Goal: Check status: Check status

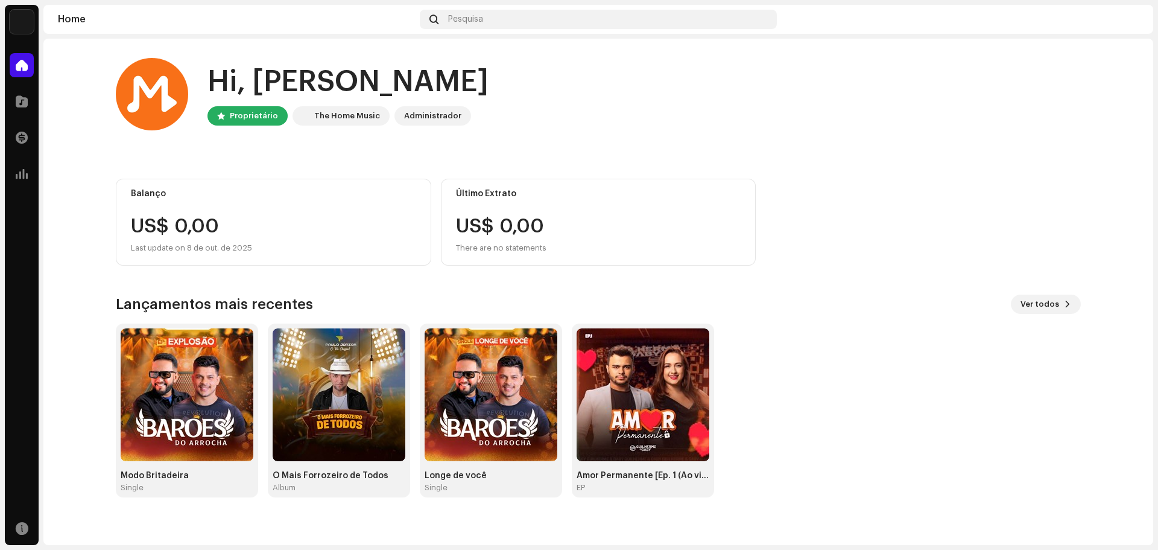
click at [899, 127] on div "Hi, [PERSON_NAME] Proprietário The Home Music Administrador" at bounding box center [598, 94] width 965 height 72
click at [1032, 303] on span "Ver todos" at bounding box center [1040, 304] width 39 height 24
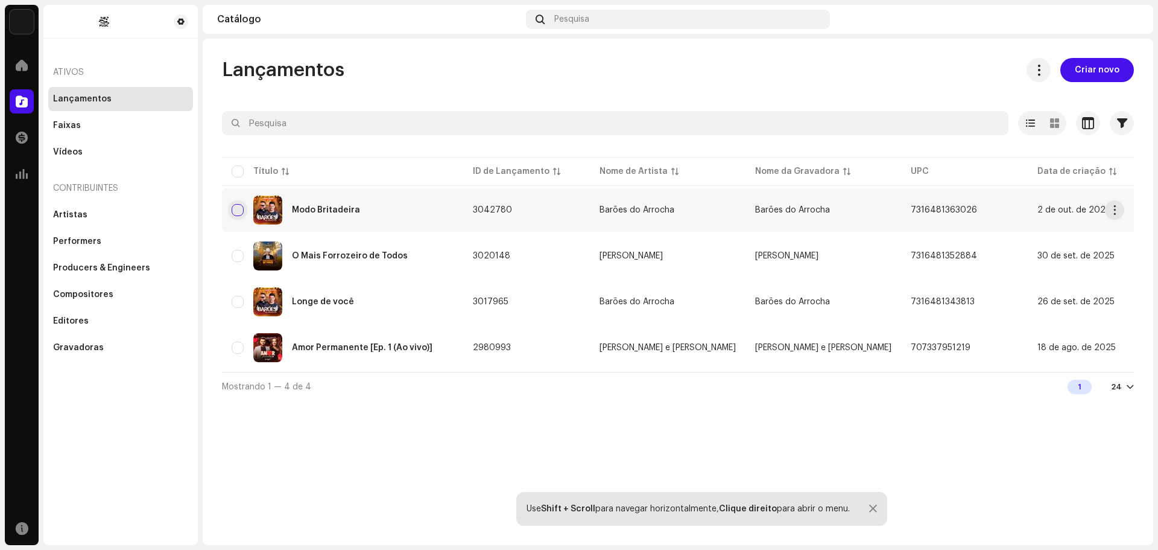
click at [235, 209] on input "checkbox" at bounding box center [238, 210] width 12 height 12
checkbox input "true"
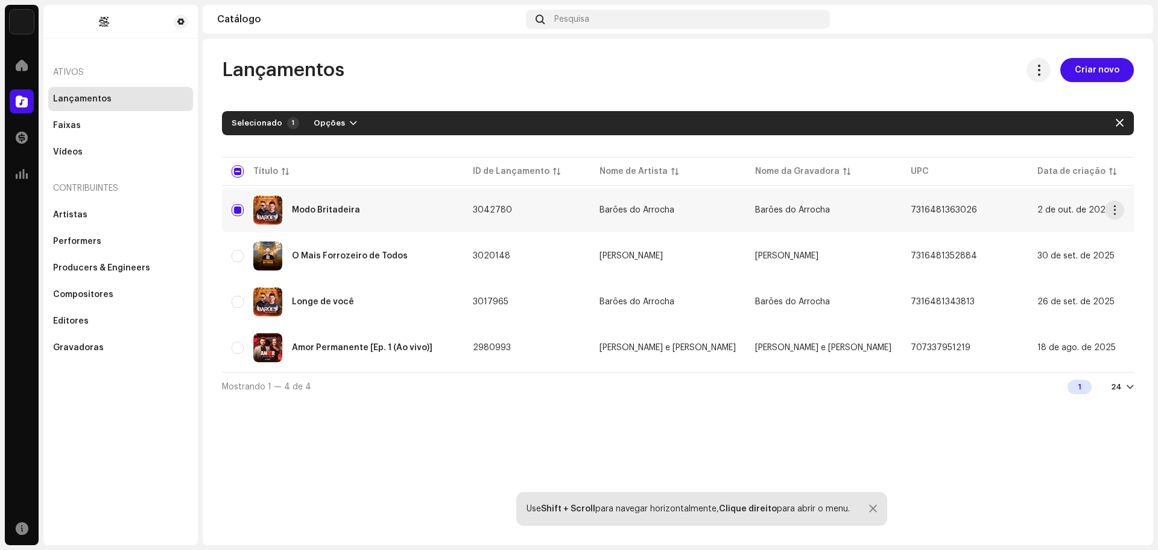
click at [313, 210] on div "Modo Britadeira" at bounding box center [326, 210] width 68 height 8
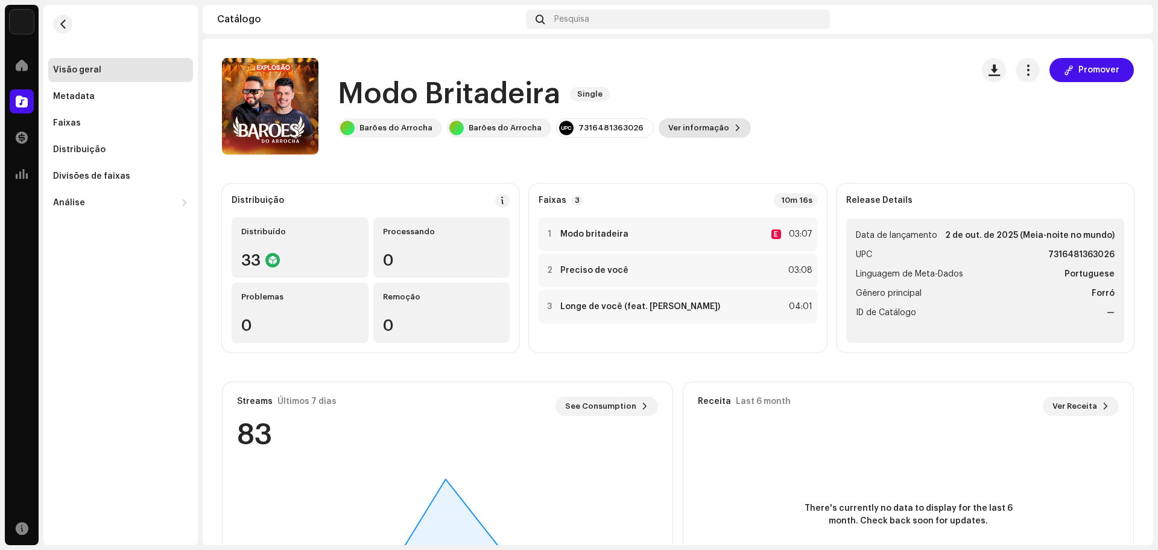
click at [687, 128] on span "Ver informação" at bounding box center [698, 128] width 61 height 24
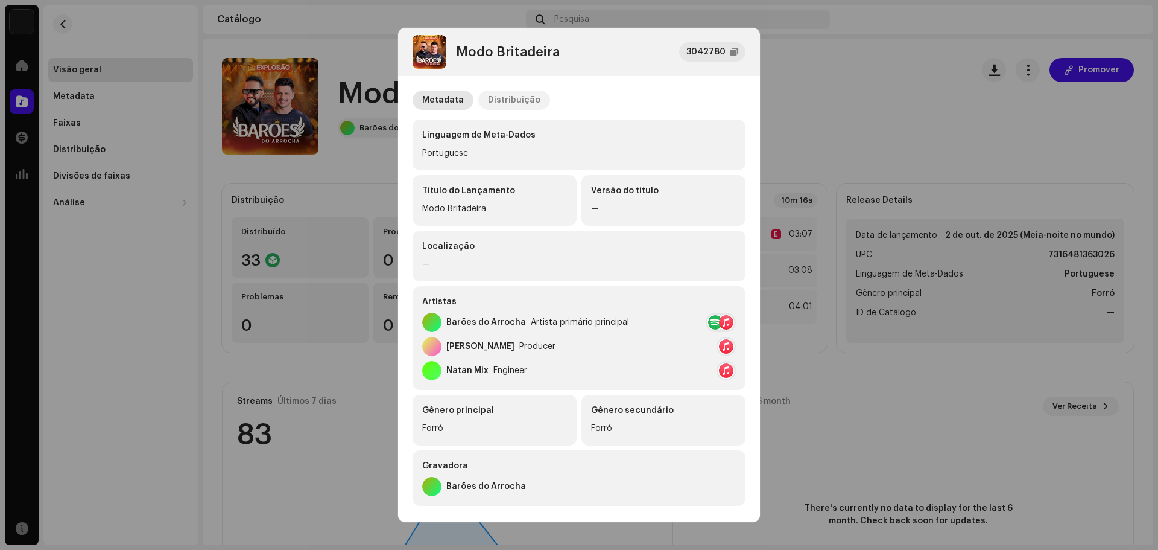
click at [517, 102] on div "Distribuição" at bounding box center [514, 99] width 52 height 19
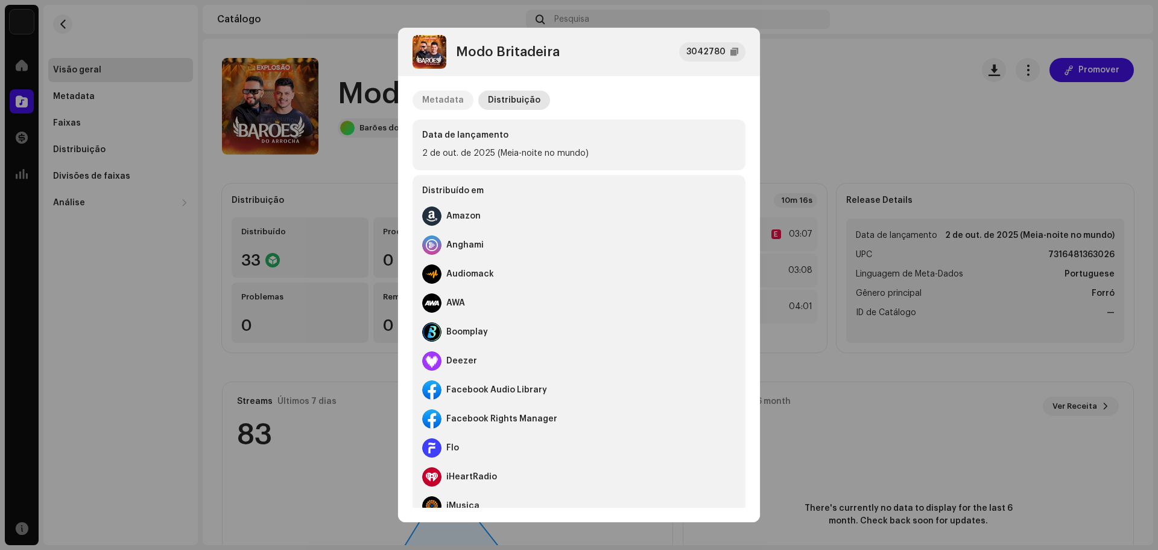
click at [439, 98] on div "Metadata" at bounding box center [443, 99] width 42 height 19
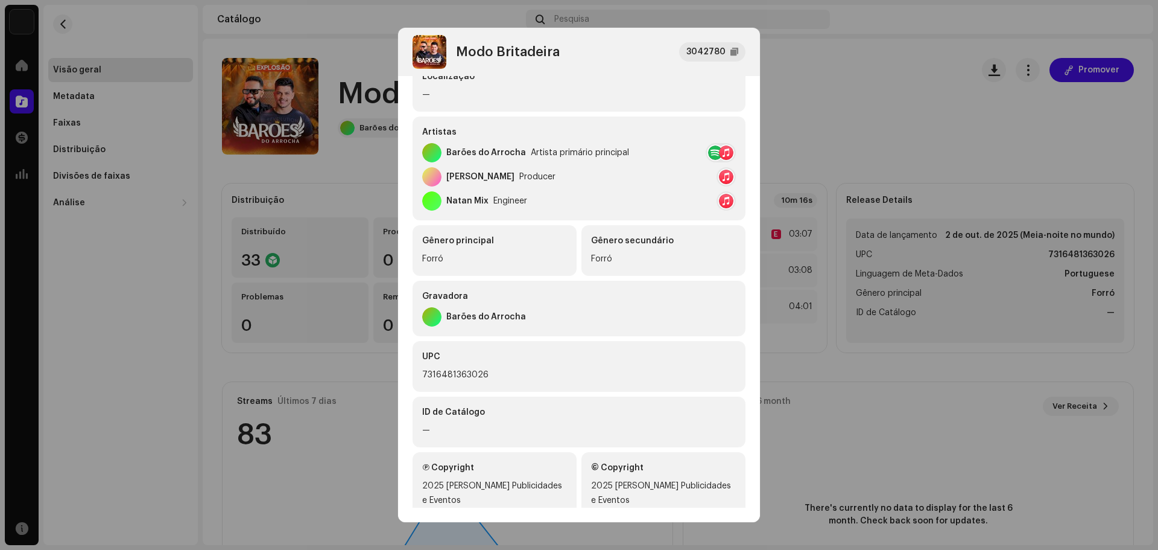
scroll to position [193, 0]
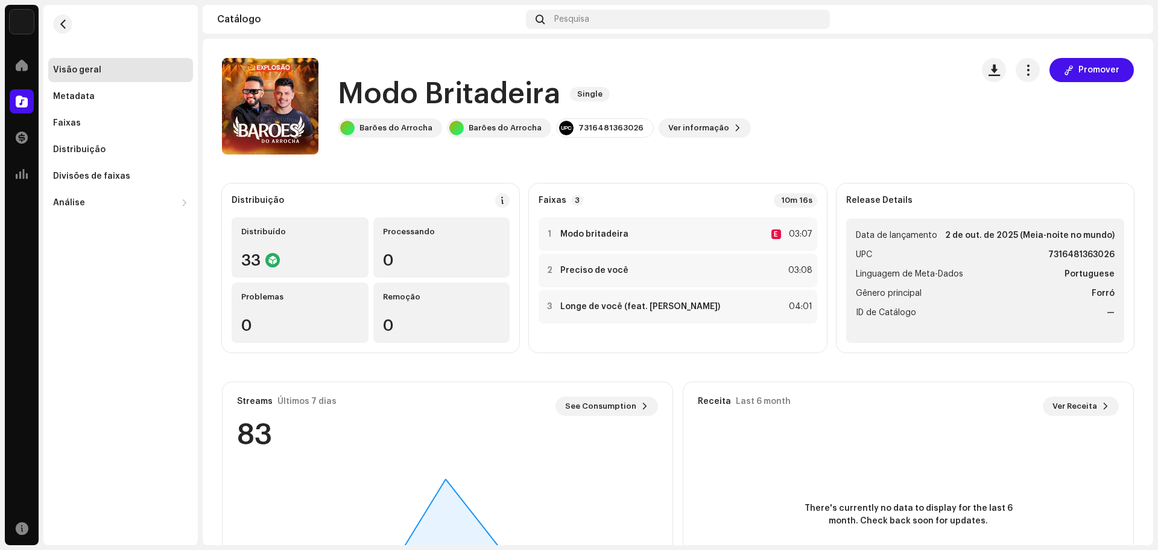
click at [816, 87] on div "Modo Britadeira 3042780 Metadata Distribuição Linguagem de Meta-Dados Portugues…" at bounding box center [579, 275] width 1158 height 550
click at [86, 147] on div "Distribuição" at bounding box center [79, 150] width 52 height 10
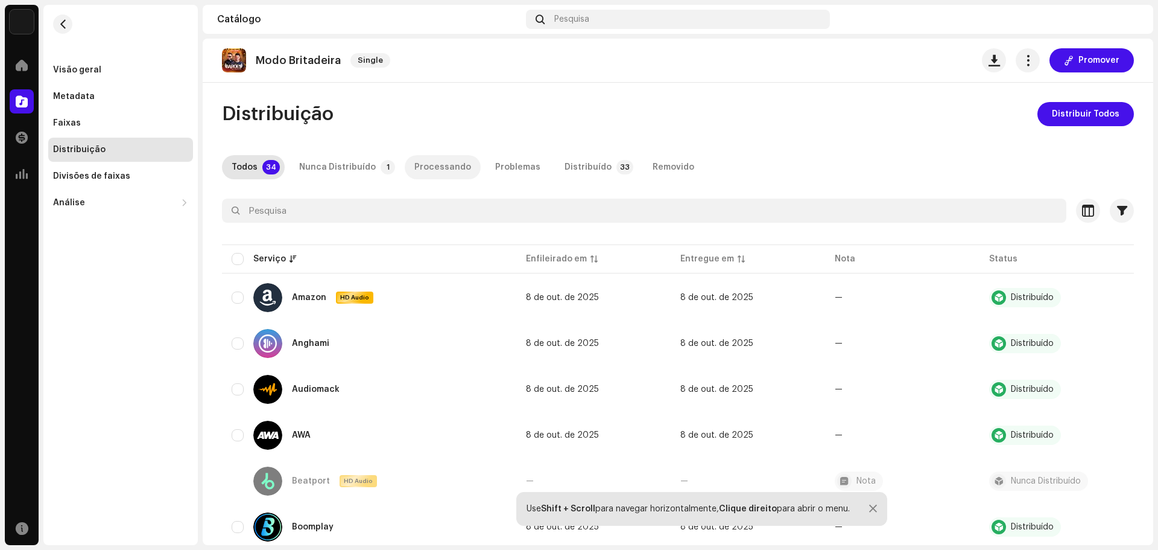
click at [428, 168] on div "Processando" at bounding box center [442, 167] width 57 height 24
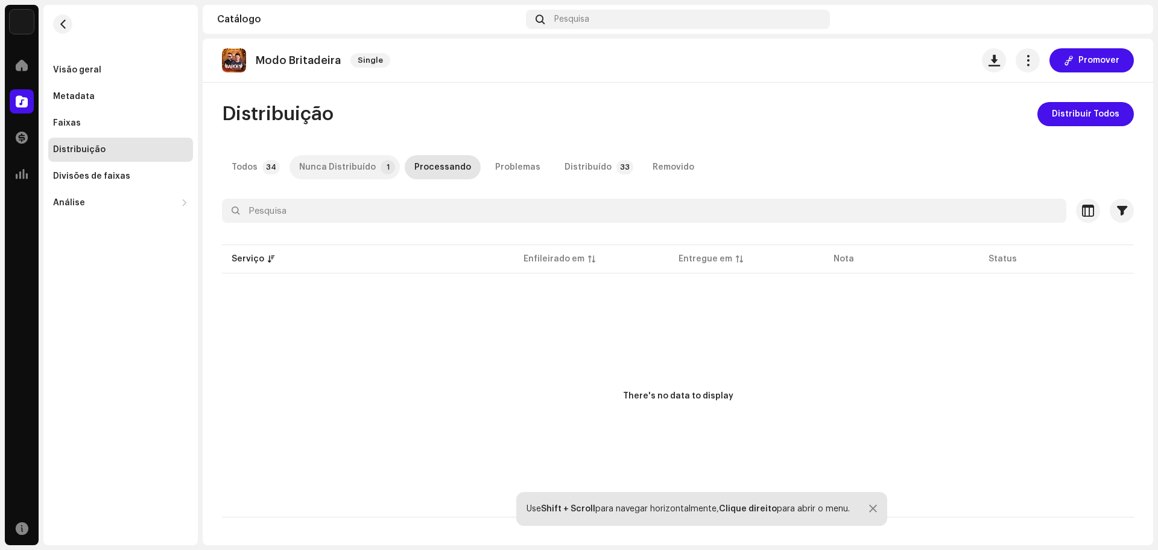
click at [341, 167] on div "Nunca Distribuído" at bounding box center [337, 167] width 77 height 24
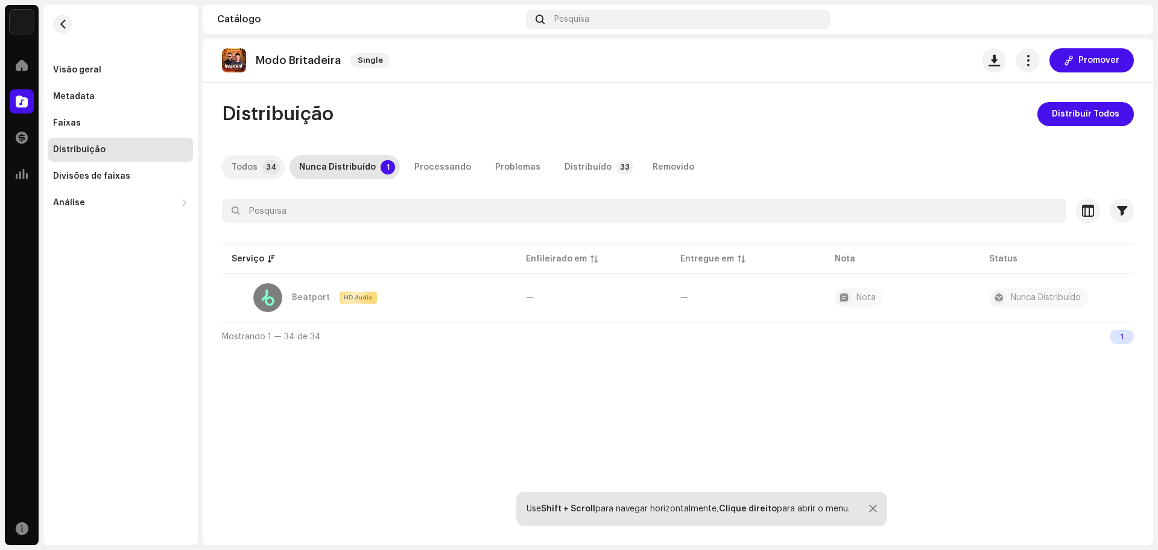
click at [262, 165] on p-badge "34" at bounding box center [270, 167] width 17 height 14
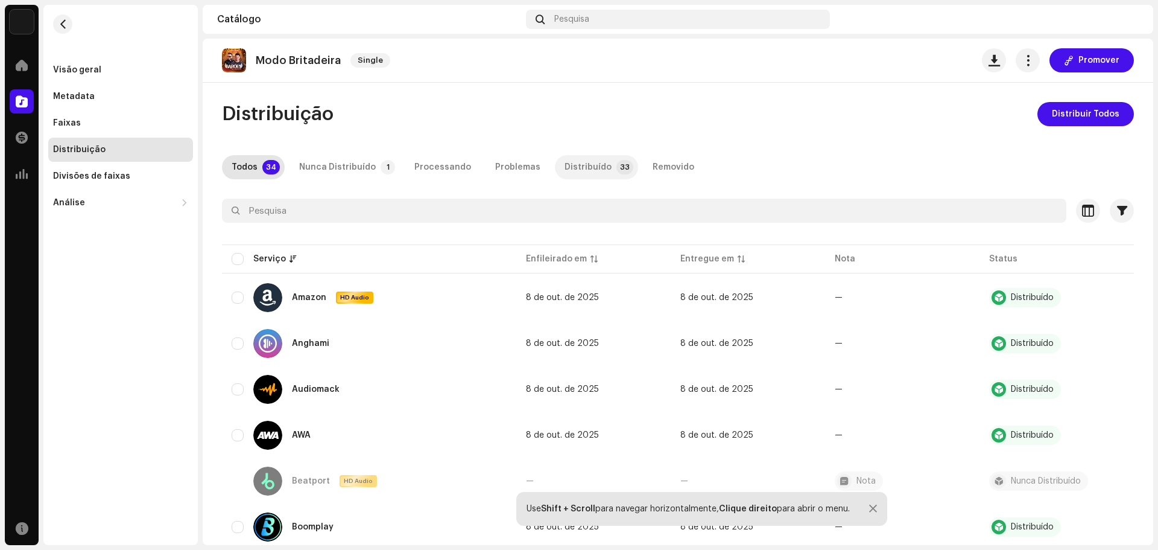
click at [565, 165] on div "Distribuído" at bounding box center [588, 167] width 47 height 24
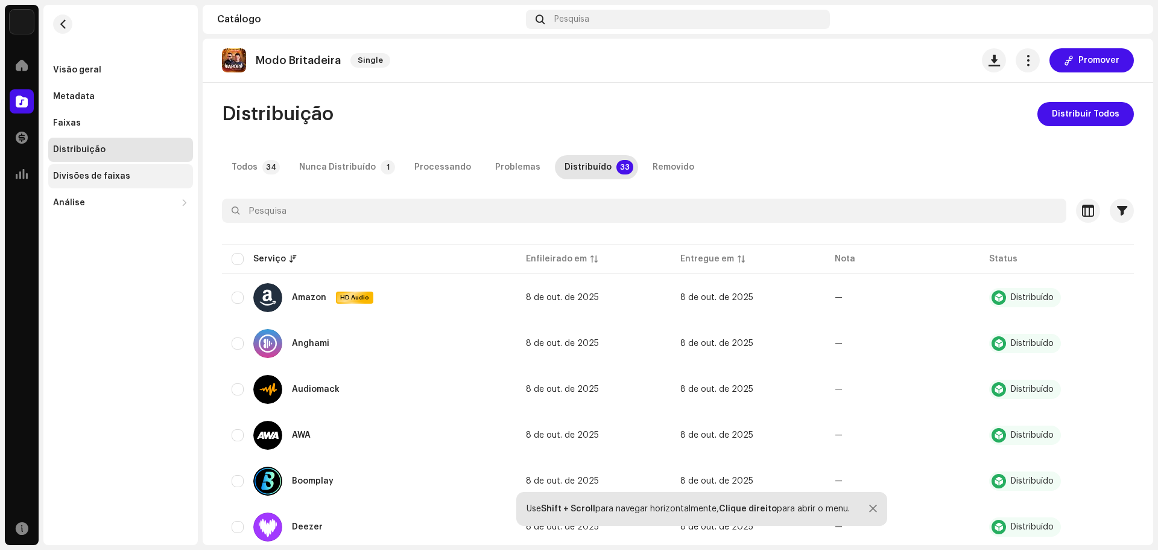
click at [65, 176] on div "Divisões de faixas" at bounding box center [91, 176] width 77 height 10
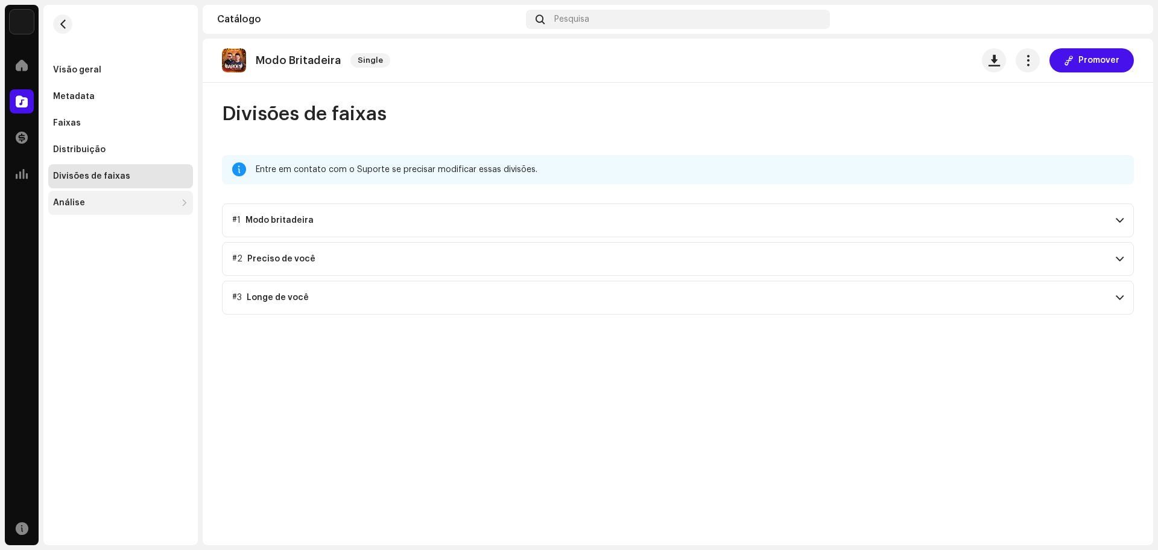
click at [68, 200] on div "Análise" at bounding box center [69, 203] width 32 height 10
click at [93, 229] on div "Consumo" at bounding box center [78, 229] width 40 height 10
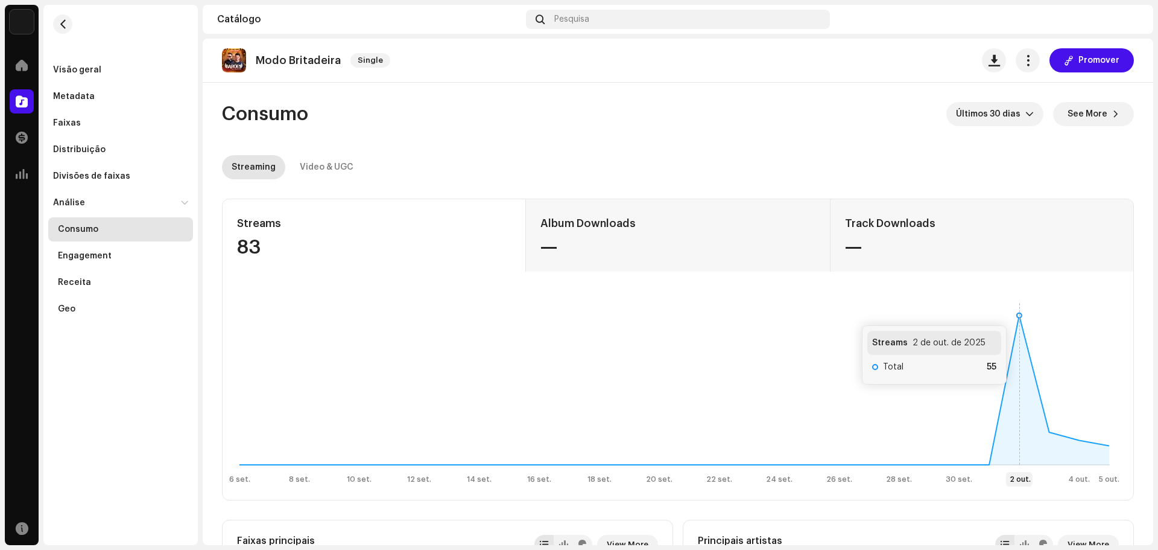
click at [1019, 313] on icon at bounding box center [1019, 315] width 5 height 5
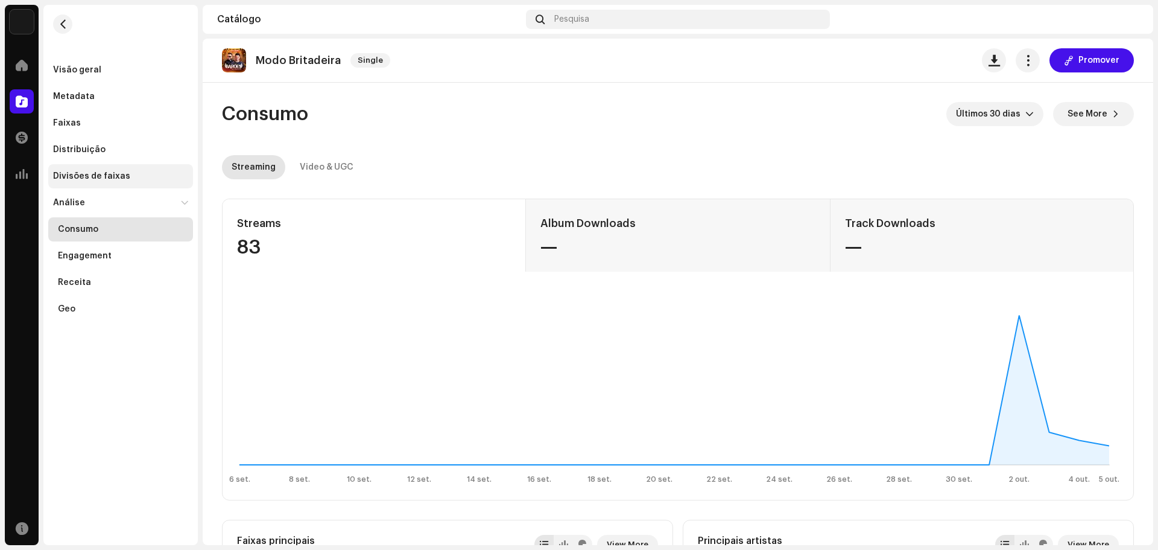
click at [75, 176] on div "Divisões de faixas" at bounding box center [91, 176] width 77 height 10
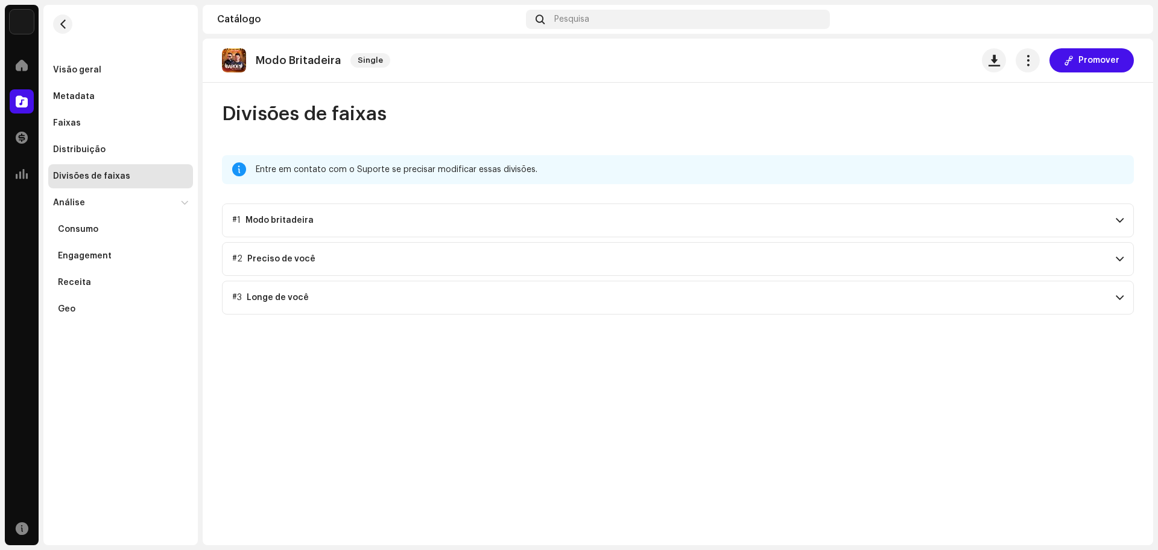
click at [300, 223] on div "Modo britadeira" at bounding box center [280, 220] width 68 height 10
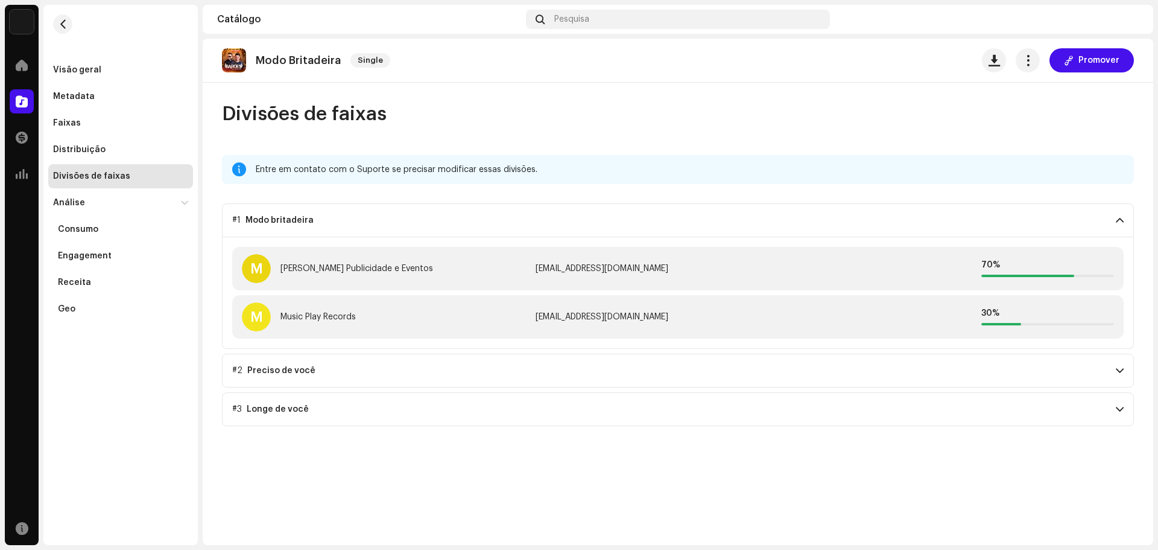
click at [297, 220] on div "Modo britadeira" at bounding box center [280, 220] width 68 height 10
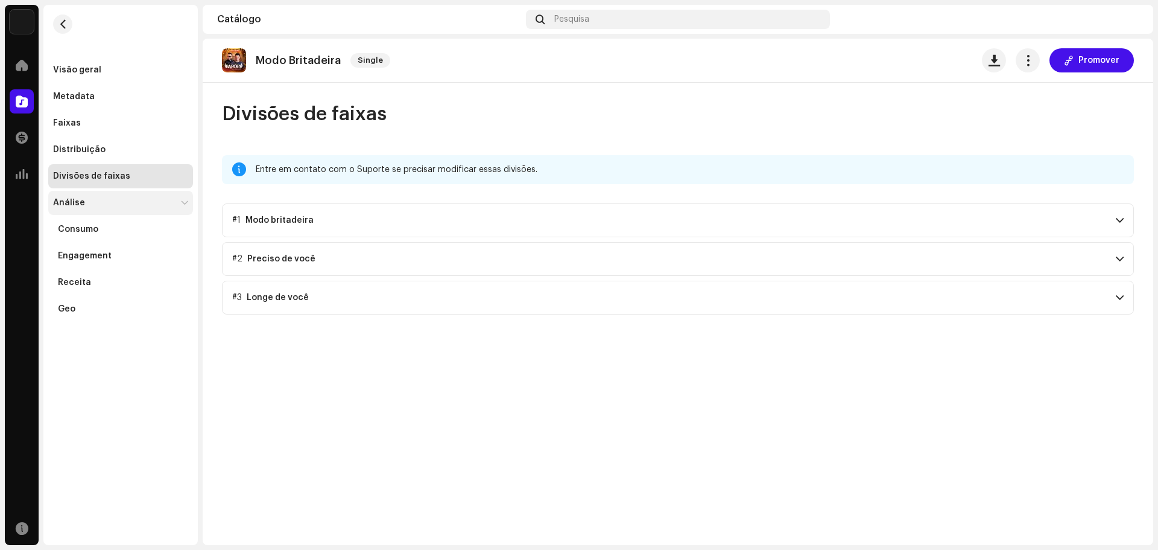
click at [68, 198] on div "Análise" at bounding box center [69, 203] width 32 height 10
click at [72, 177] on div "Divisões de faixas" at bounding box center [91, 176] width 77 height 10
click at [75, 149] on div "Distribuição" at bounding box center [79, 150] width 52 height 10
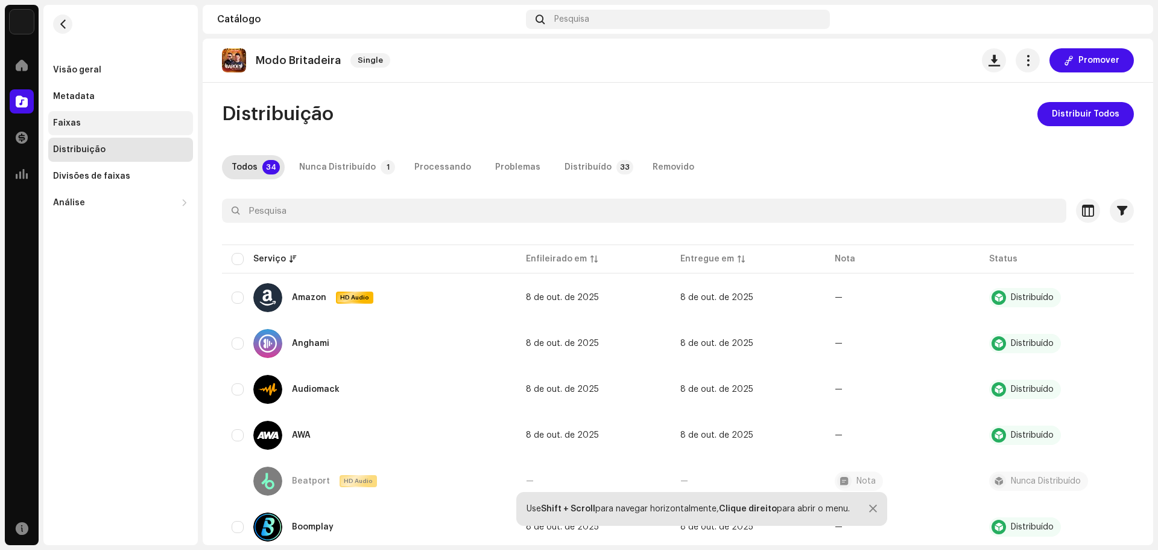
click at [61, 119] on div "Faixas" at bounding box center [67, 123] width 28 height 10
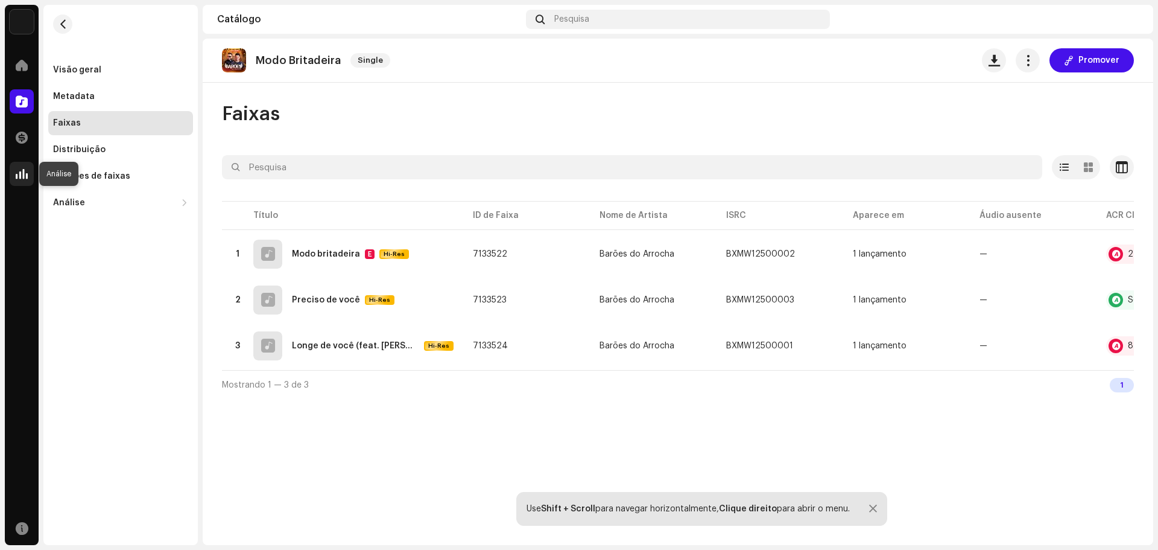
click at [24, 173] on span at bounding box center [22, 174] width 12 height 10
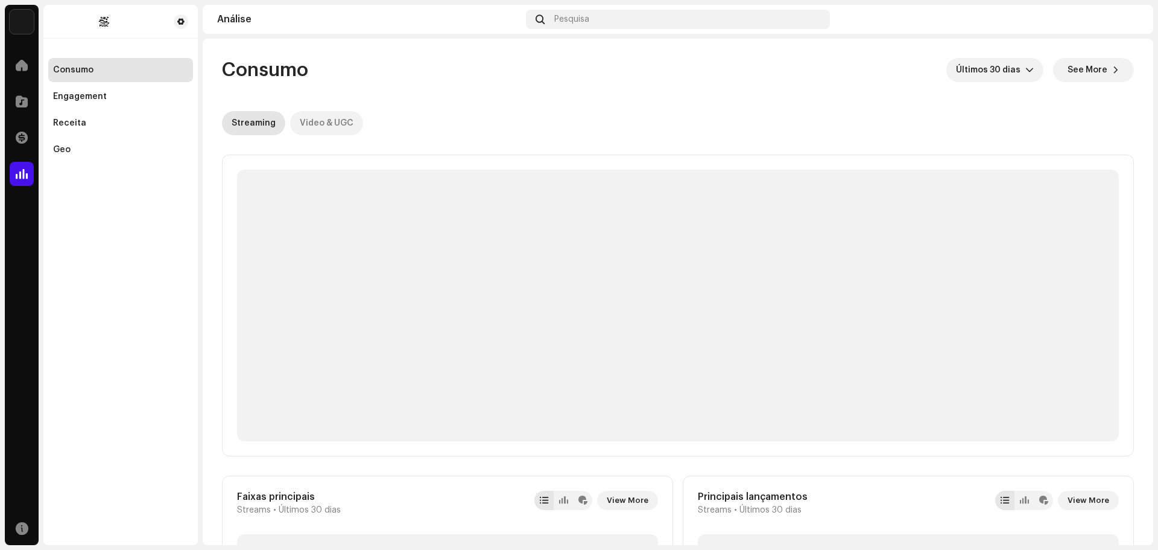
click at [317, 123] on div "Video & UGC" at bounding box center [327, 123] width 54 height 24
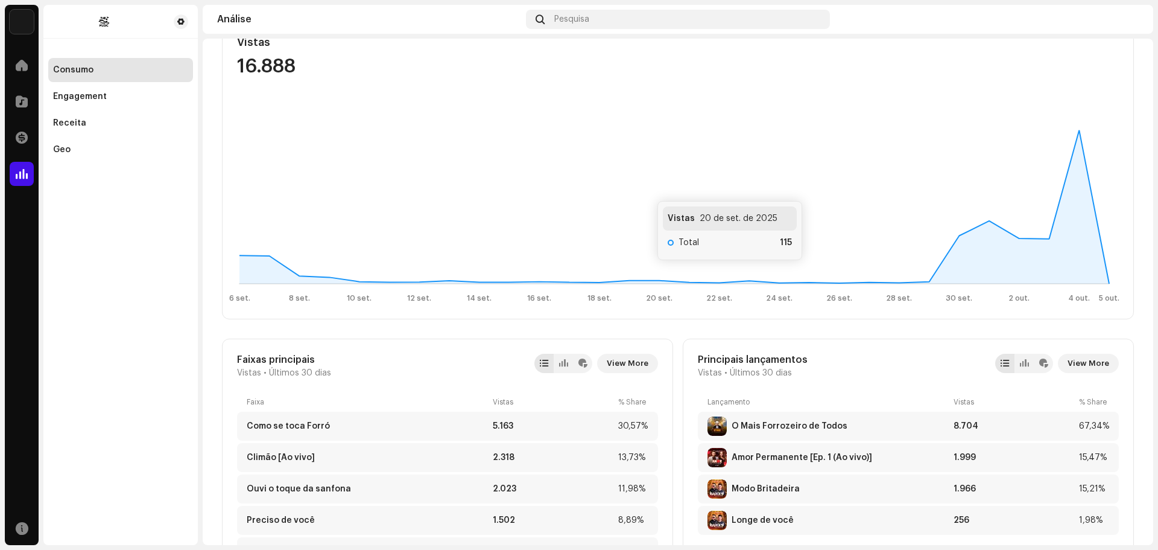
scroll to position [241, 0]
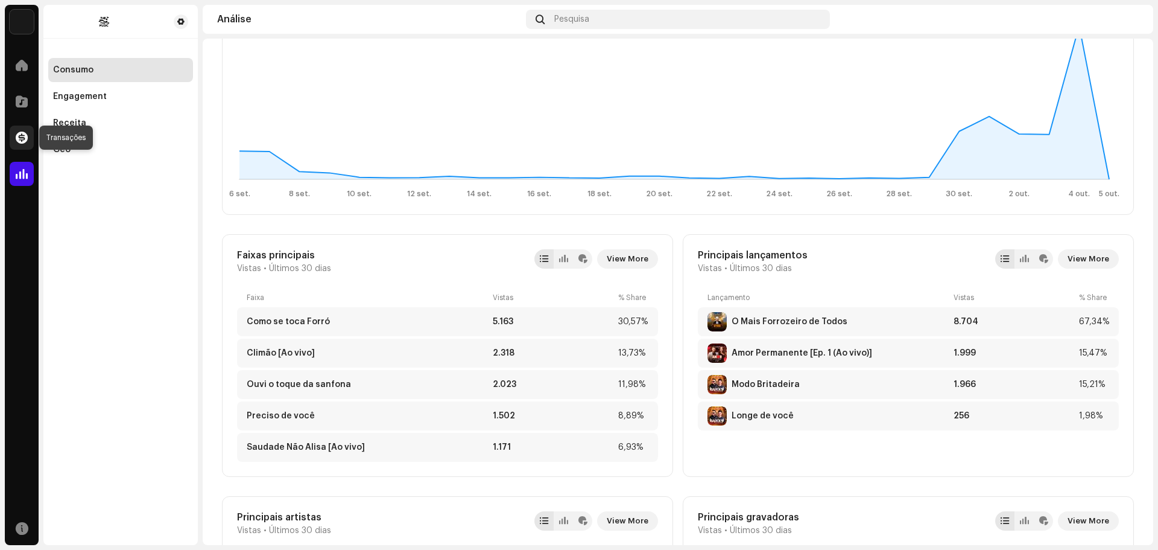
click at [25, 137] on span at bounding box center [22, 138] width 12 height 10
